Goal: Task Accomplishment & Management: Manage account settings

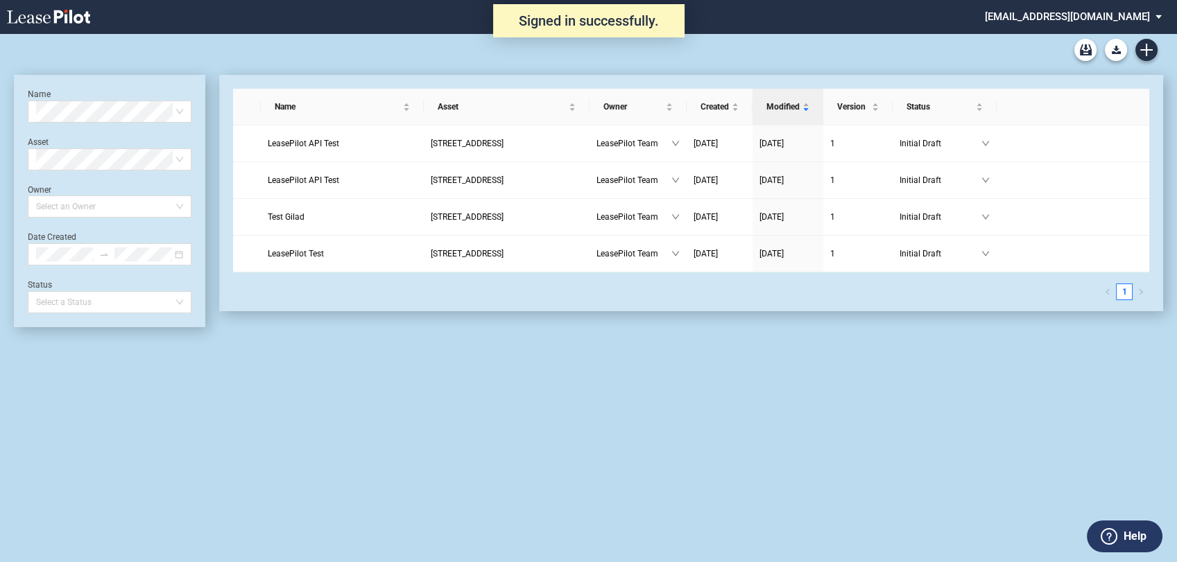
click at [1103, 17] on md-select "[EMAIL_ADDRESS][DOMAIN_NAME] Change Password 2-Factor Authentication Admin Area…" at bounding box center [1078, 15] width 190 height 31
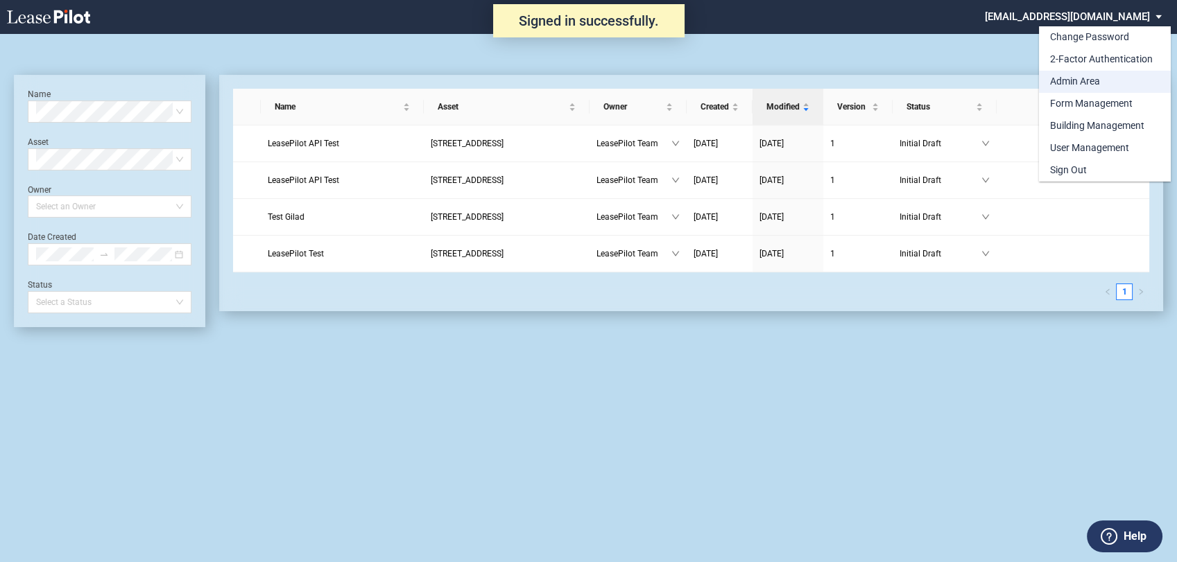
click at [1085, 79] on div "Admin Area" at bounding box center [1075, 82] width 50 height 14
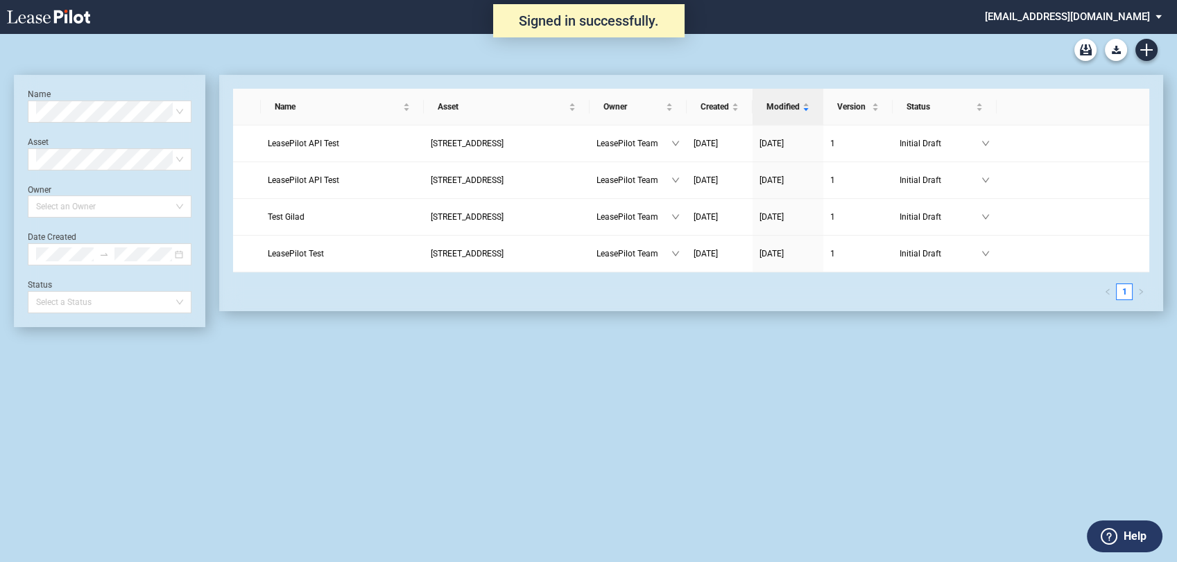
scroll to position [33, 0]
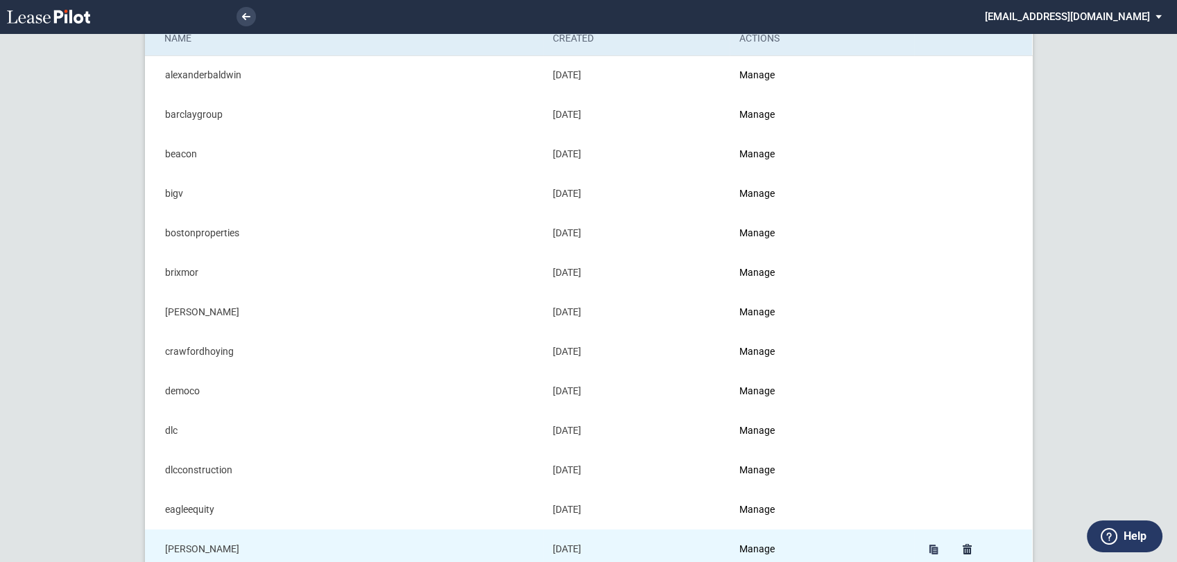
scroll to position [231, 0]
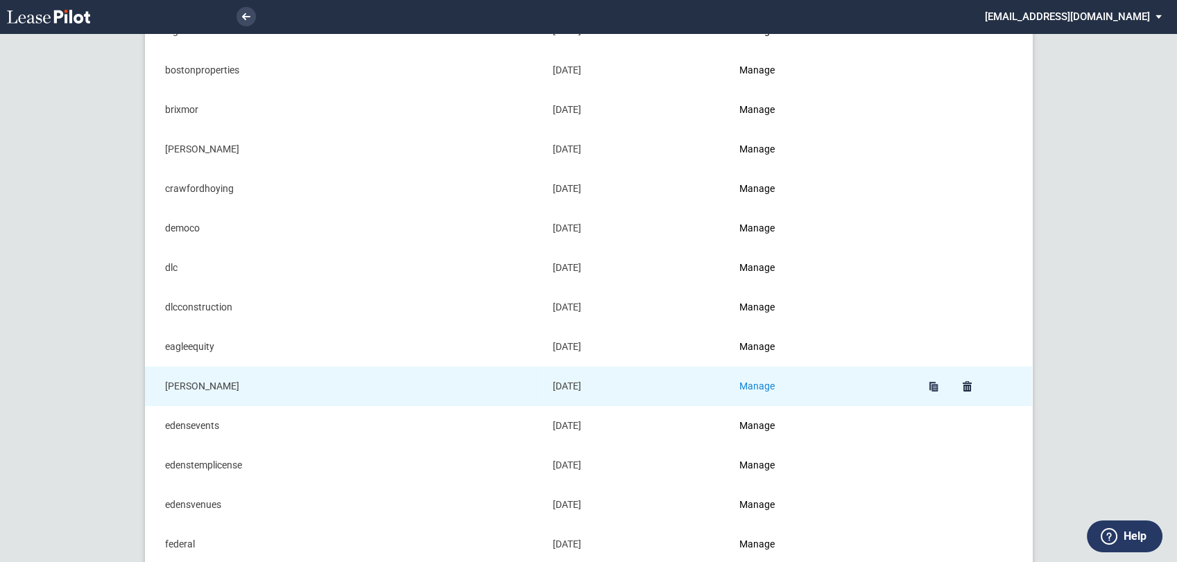
click at [771, 381] on link "Manage" at bounding box center [756, 386] width 35 height 11
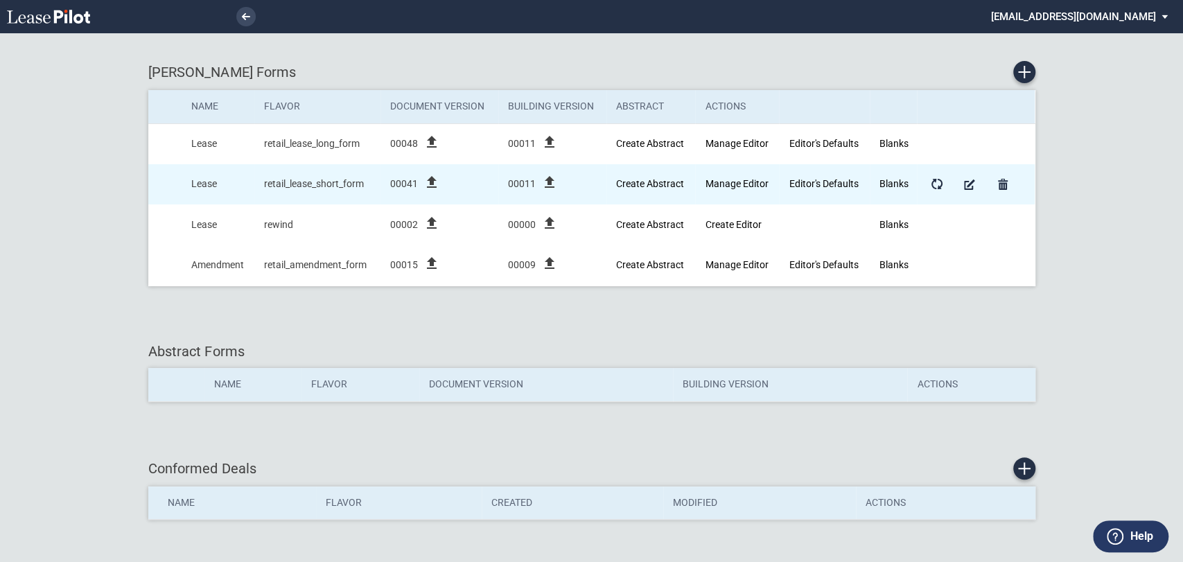
click at [437, 184] on icon "file_upload" at bounding box center [432, 182] width 17 height 17
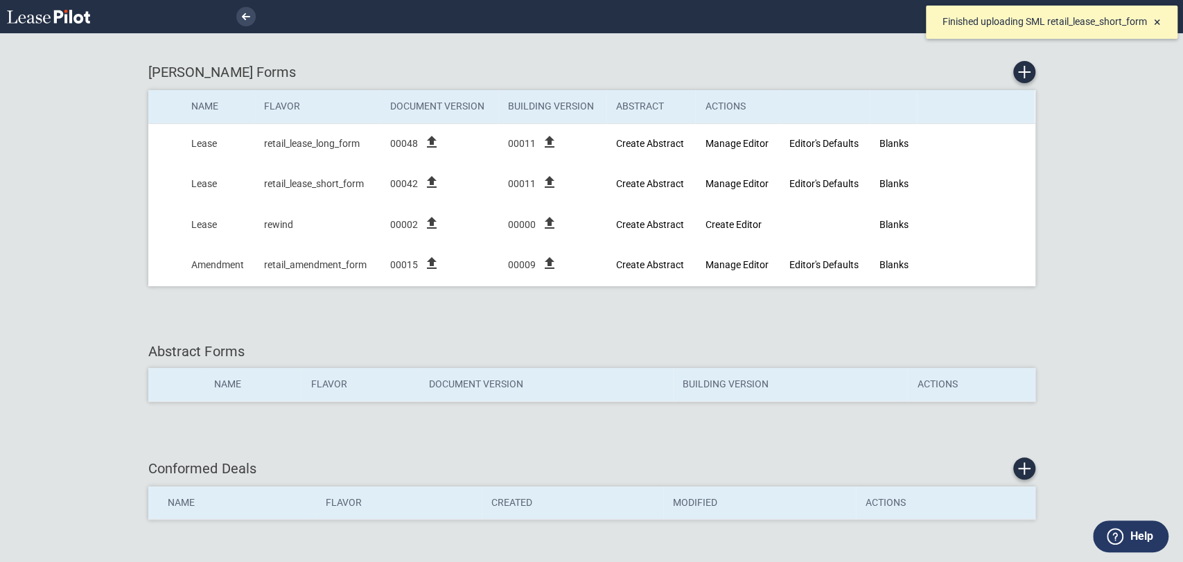
click at [632, 66] on div "[PERSON_NAME] Forms" at bounding box center [591, 72] width 887 height 22
click at [1159, 21] on span "×" at bounding box center [1157, 22] width 7 height 15
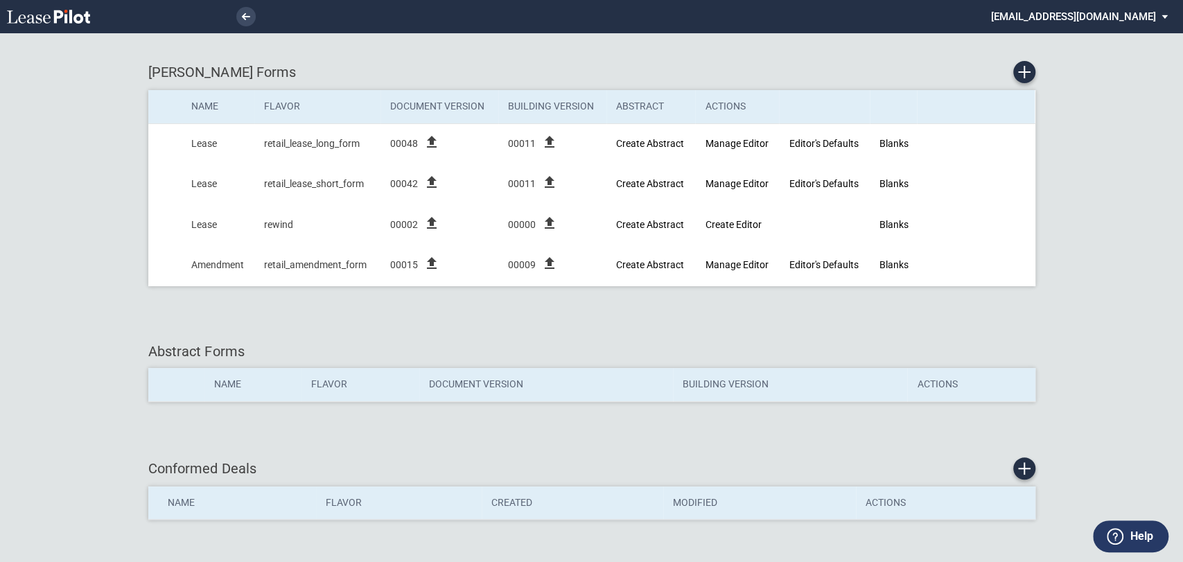
click at [1134, 21] on md-select "[EMAIL_ADDRESS][DOMAIN_NAME] Change Password 2-Factor Authentication Admin Area…" at bounding box center [1085, 15] width 190 height 31
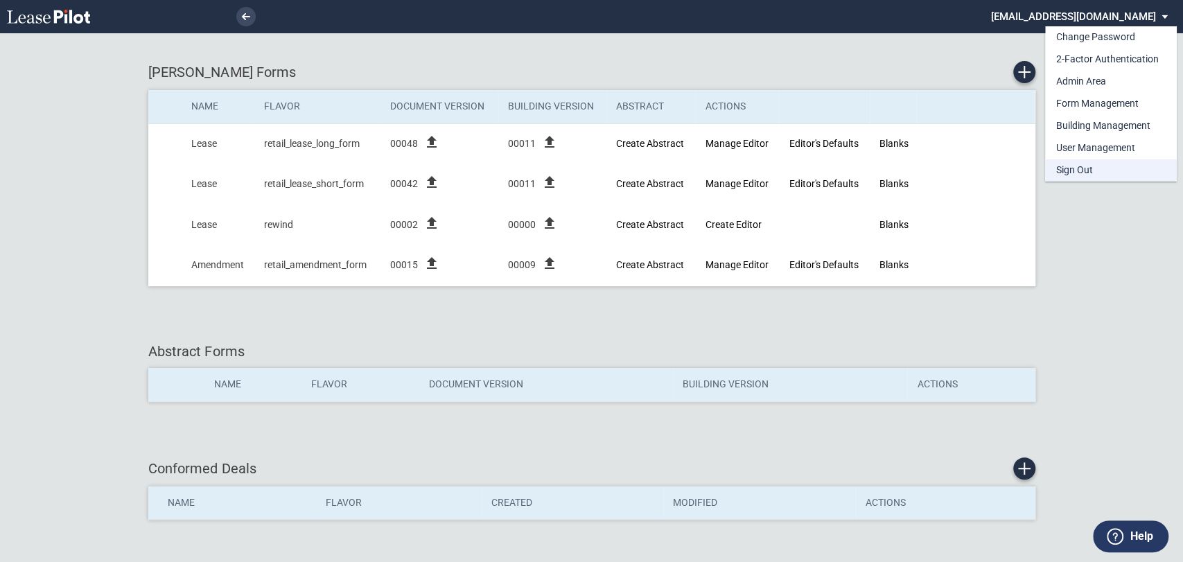
click at [1081, 168] on div "Sign Out" at bounding box center [1075, 171] width 37 height 14
